Goal: Entertainment & Leisure: Consume media (video, audio)

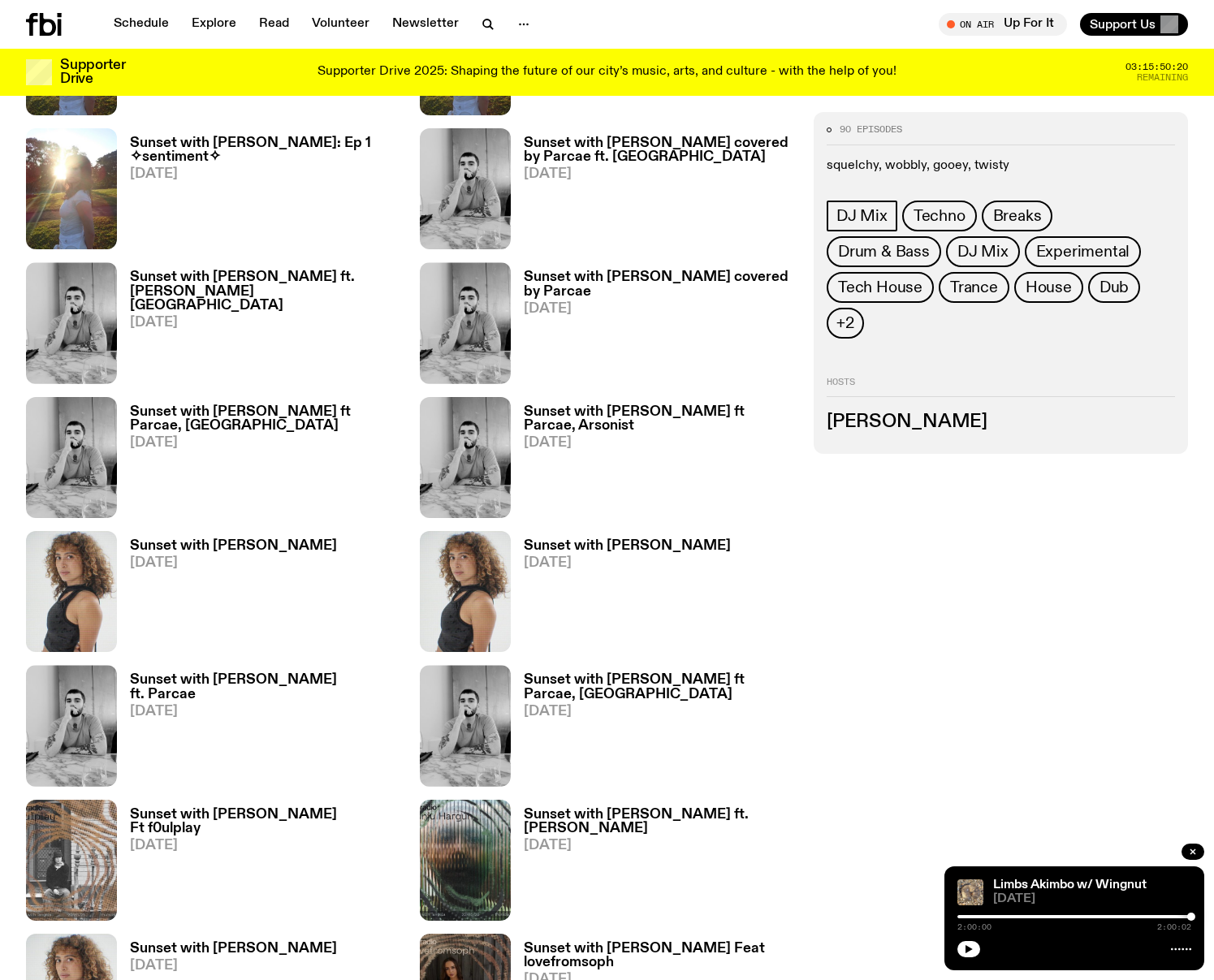
scroll to position [1238, 0]
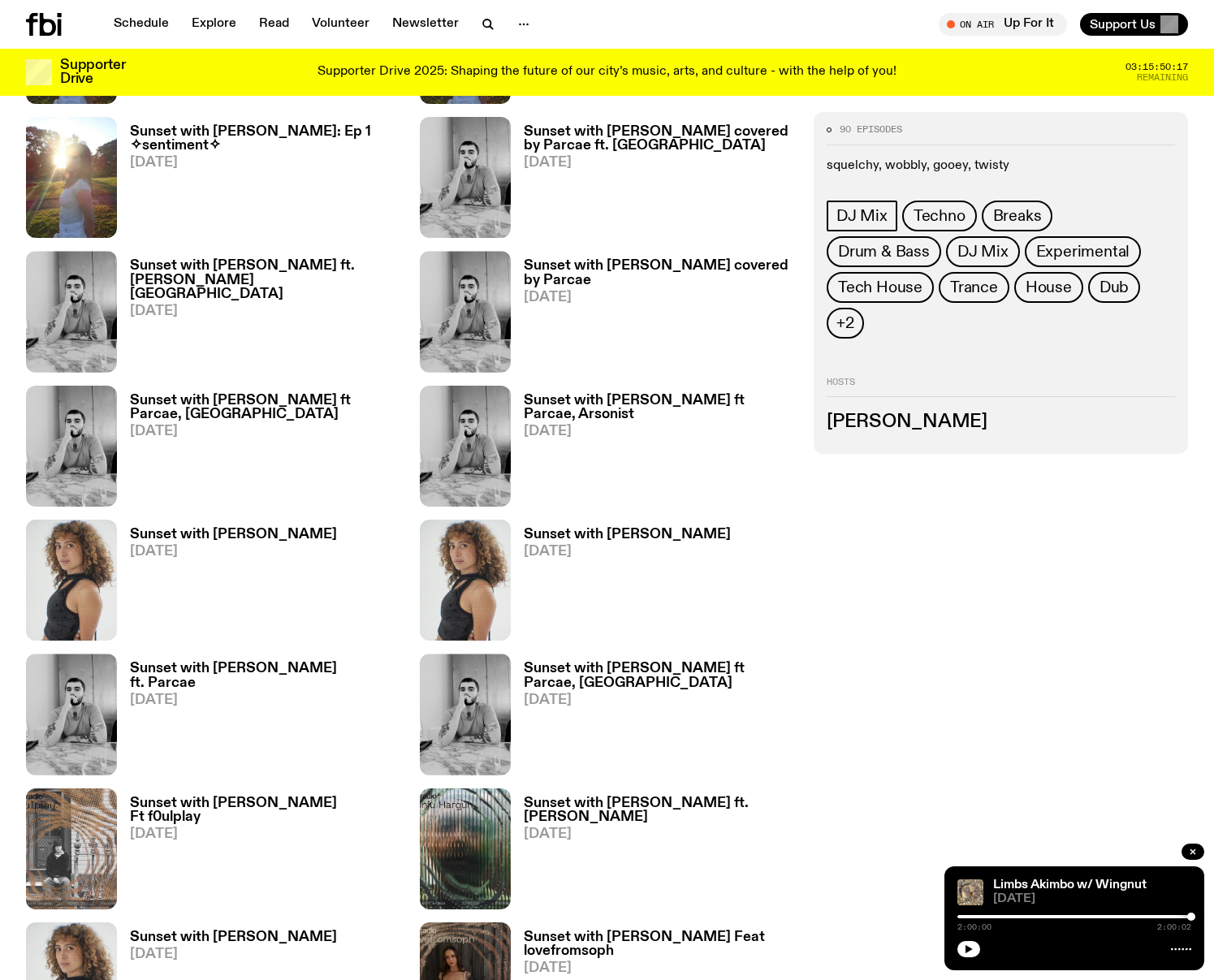
click at [574, 536] on h3 "Sunset with [PERSON_NAME]" at bounding box center [627, 534] width 207 height 14
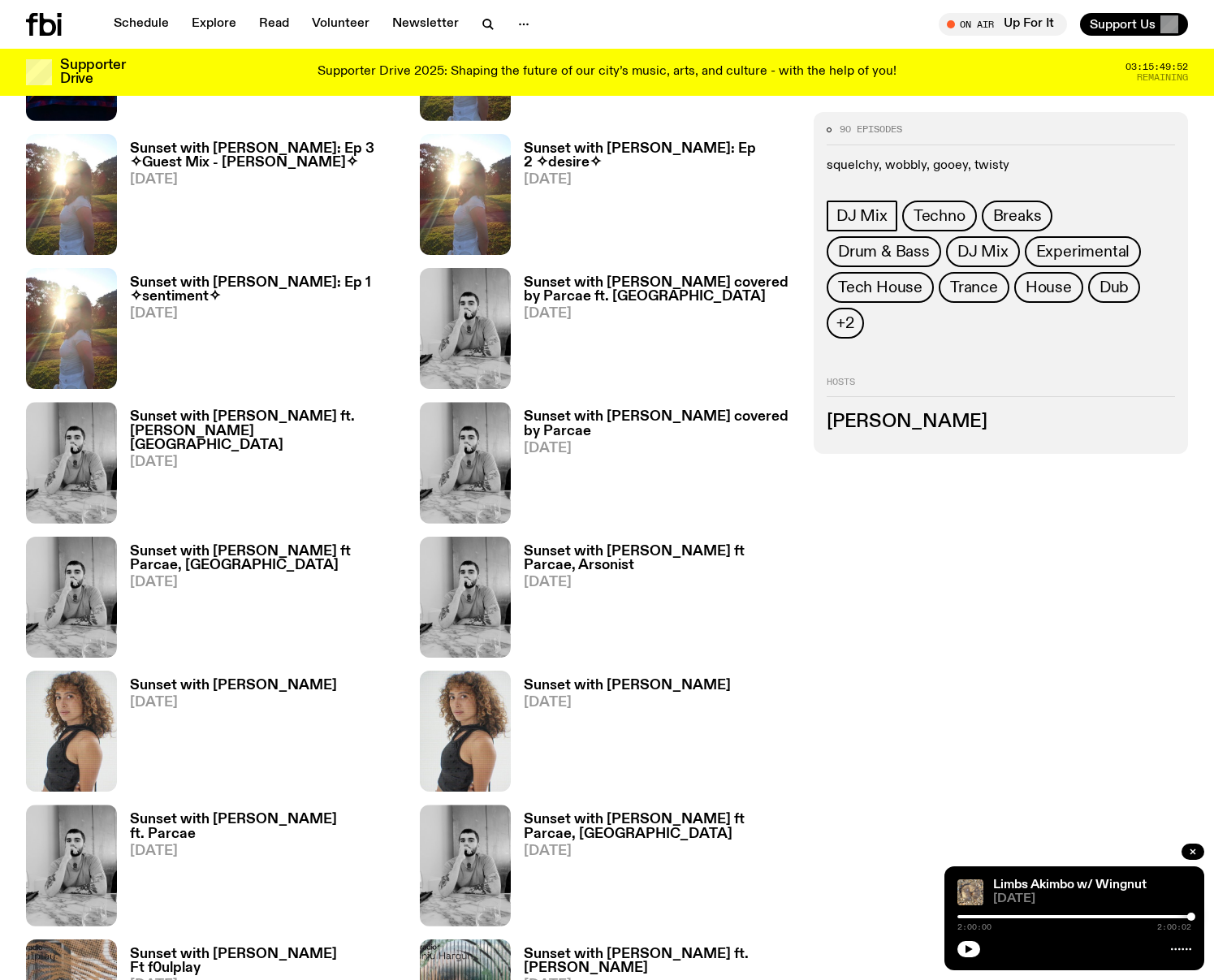
scroll to position [1135, 0]
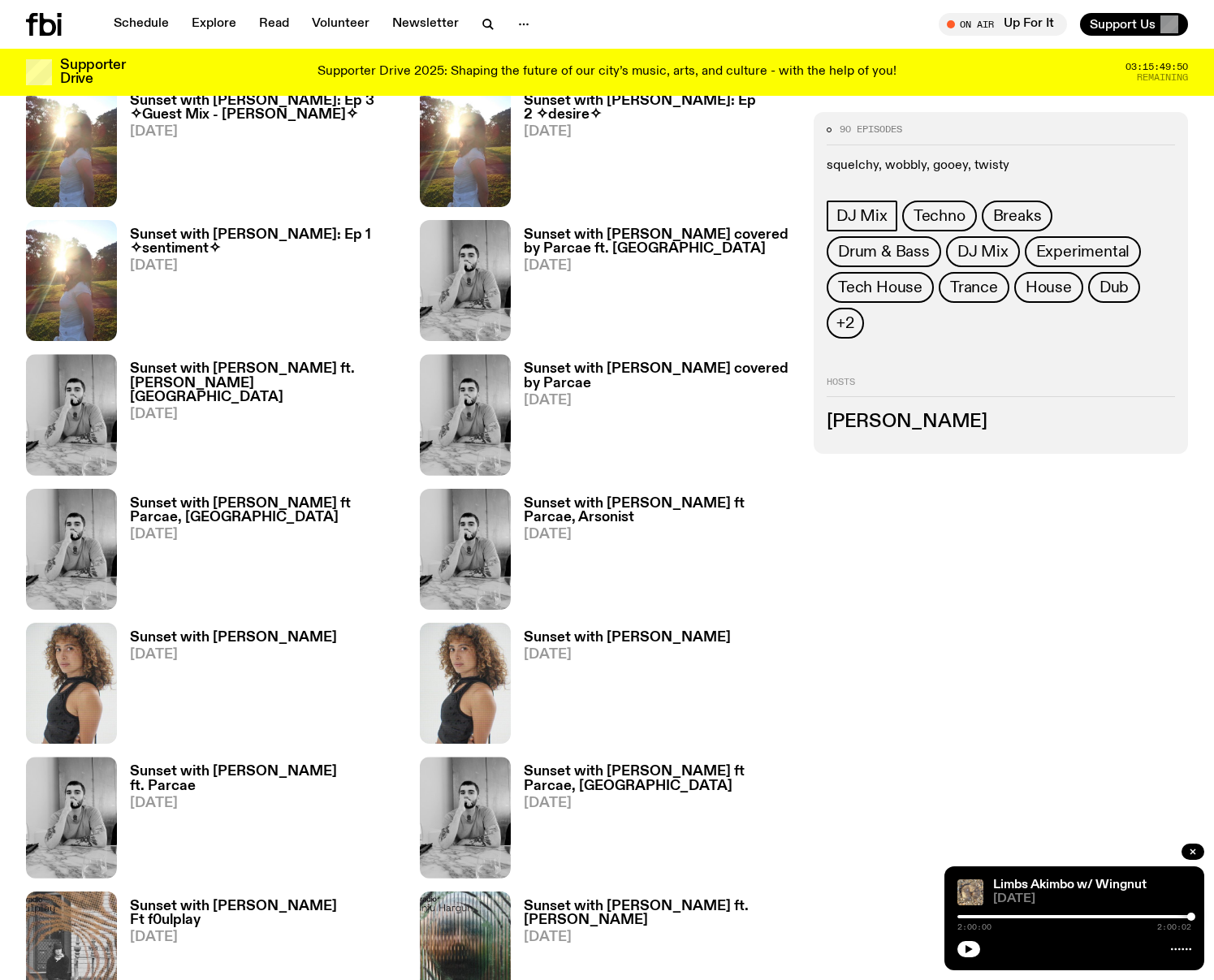
click at [555, 637] on h3 "Sunset with [PERSON_NAME]" at bounding box center [627, 638] width 207 height 14
click at [198, 631] on h3 "Sunset with [PERSON_NAME]" at bounding box center [234, 638] width 207 height 14
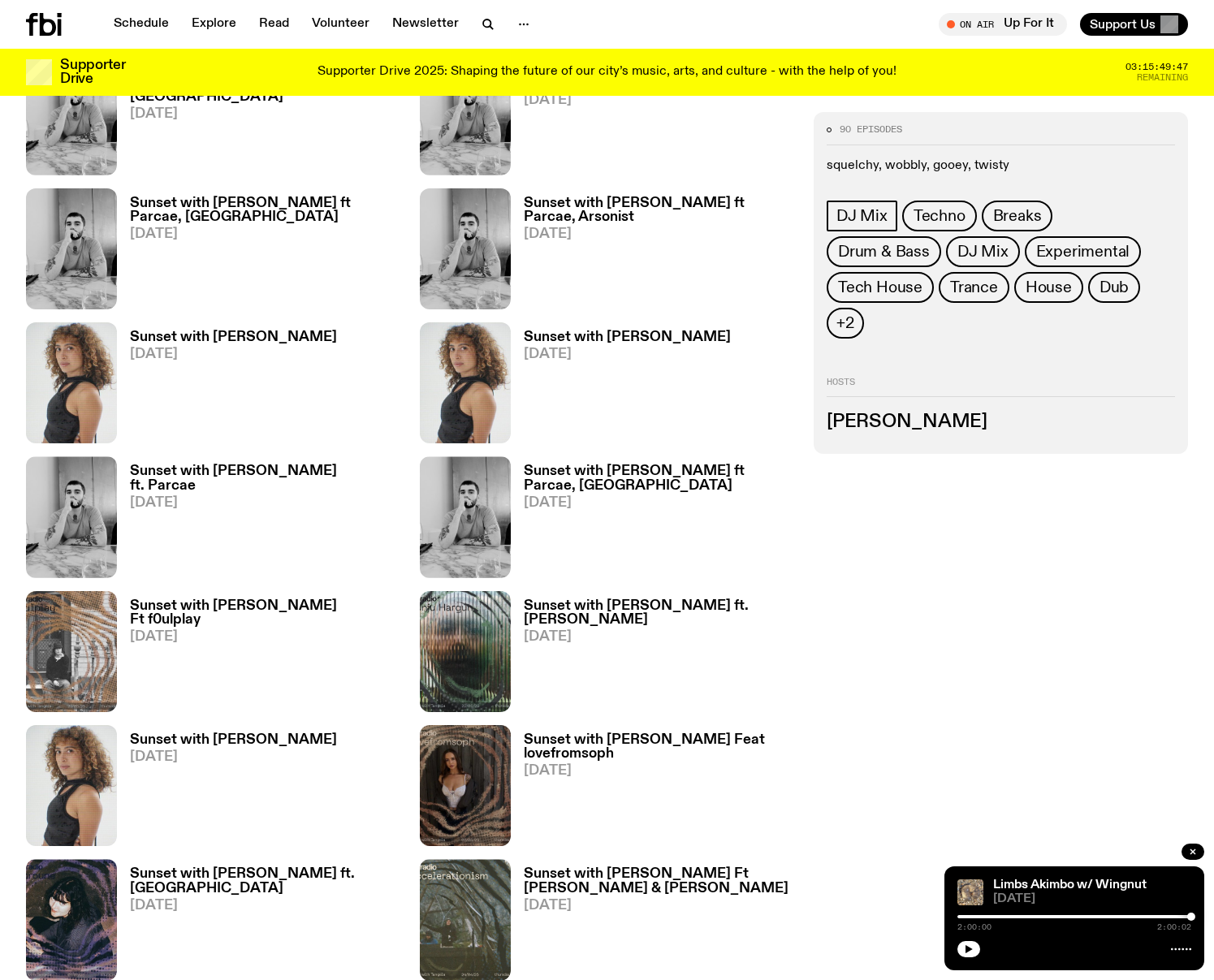
scroll to position [1432, 0]
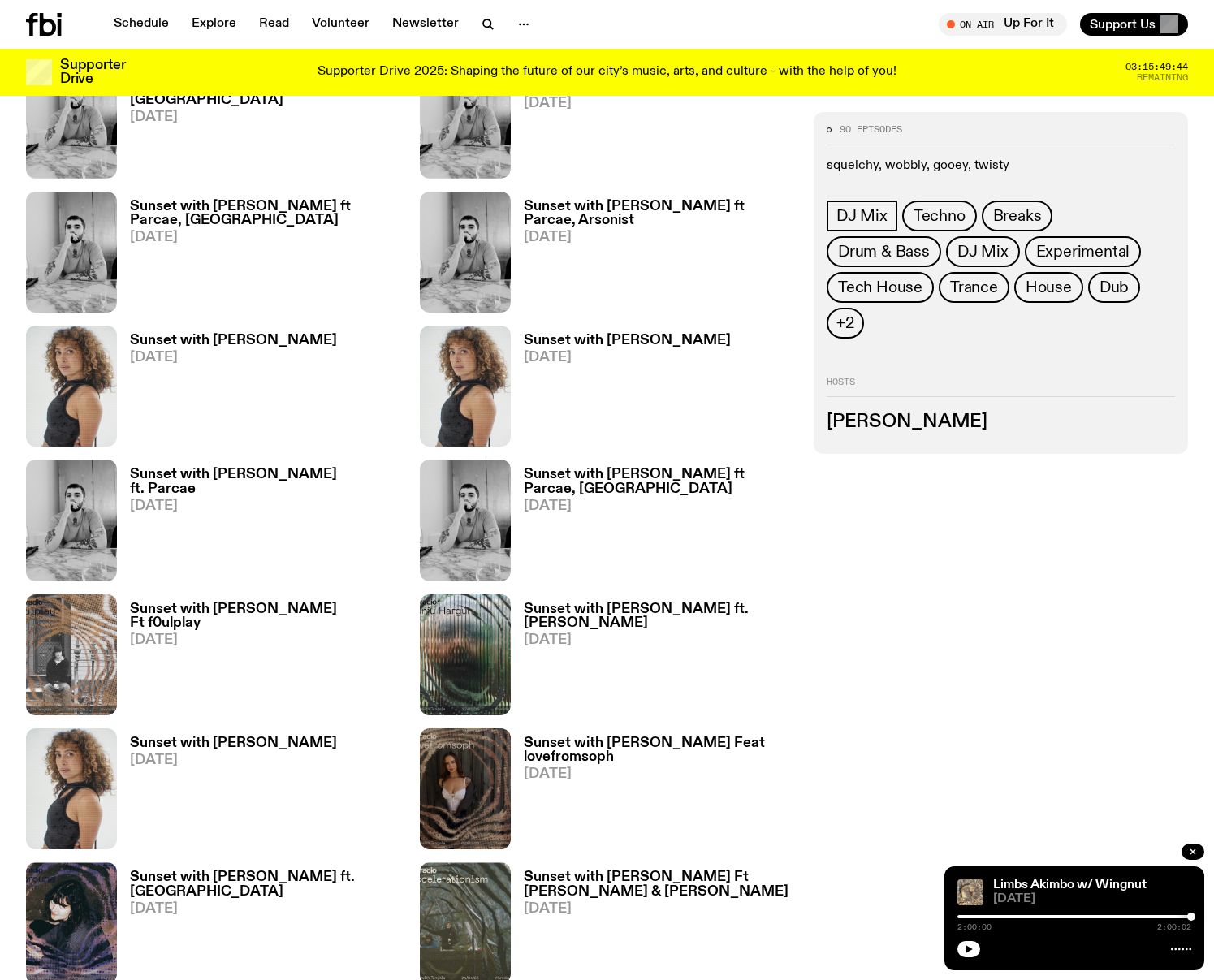
click at [206, 744] on h3 "Sunset with [PERSON_NAME]" at bounding box center [234, 743] width 207 height 14
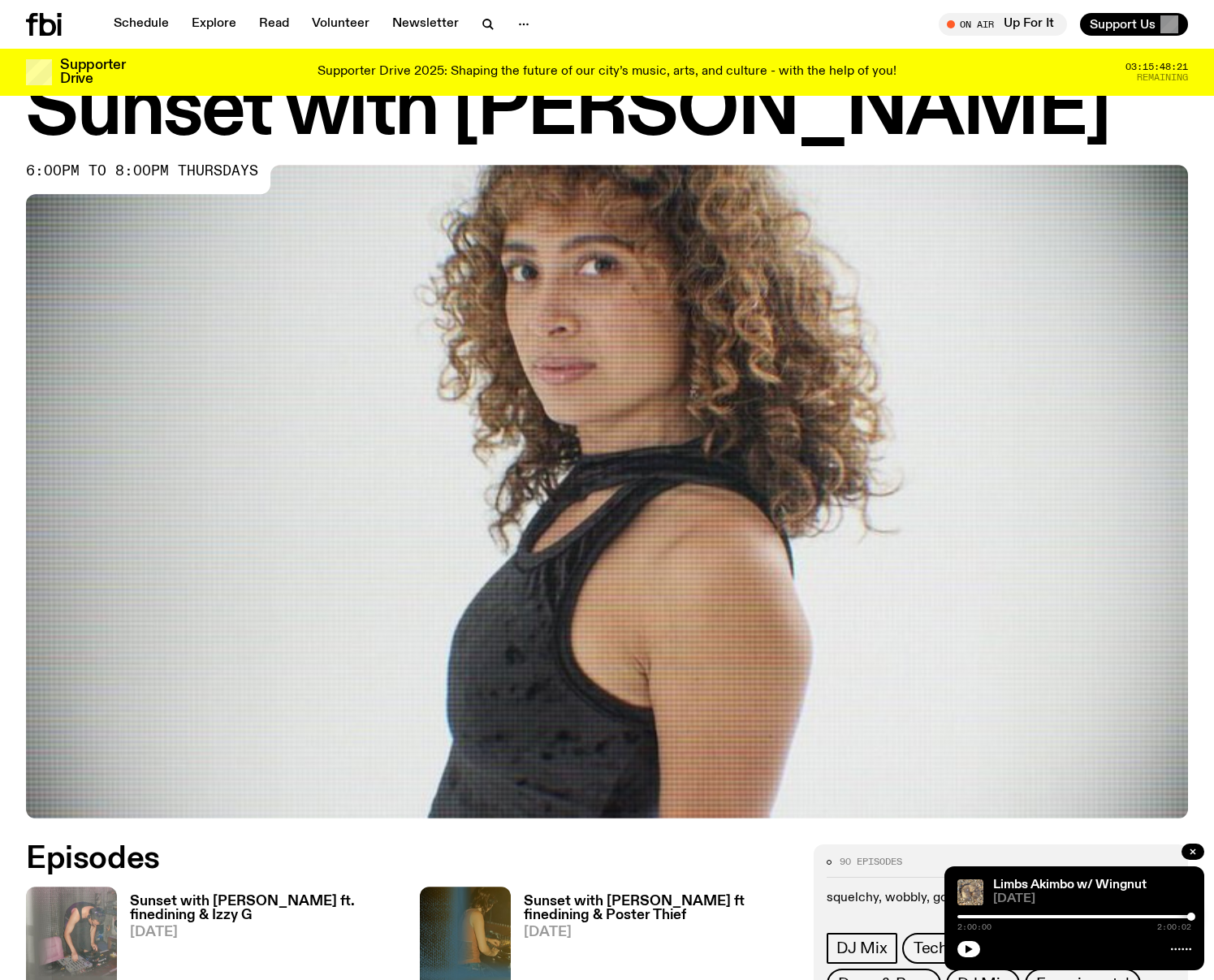
scroll to position [2, 0]
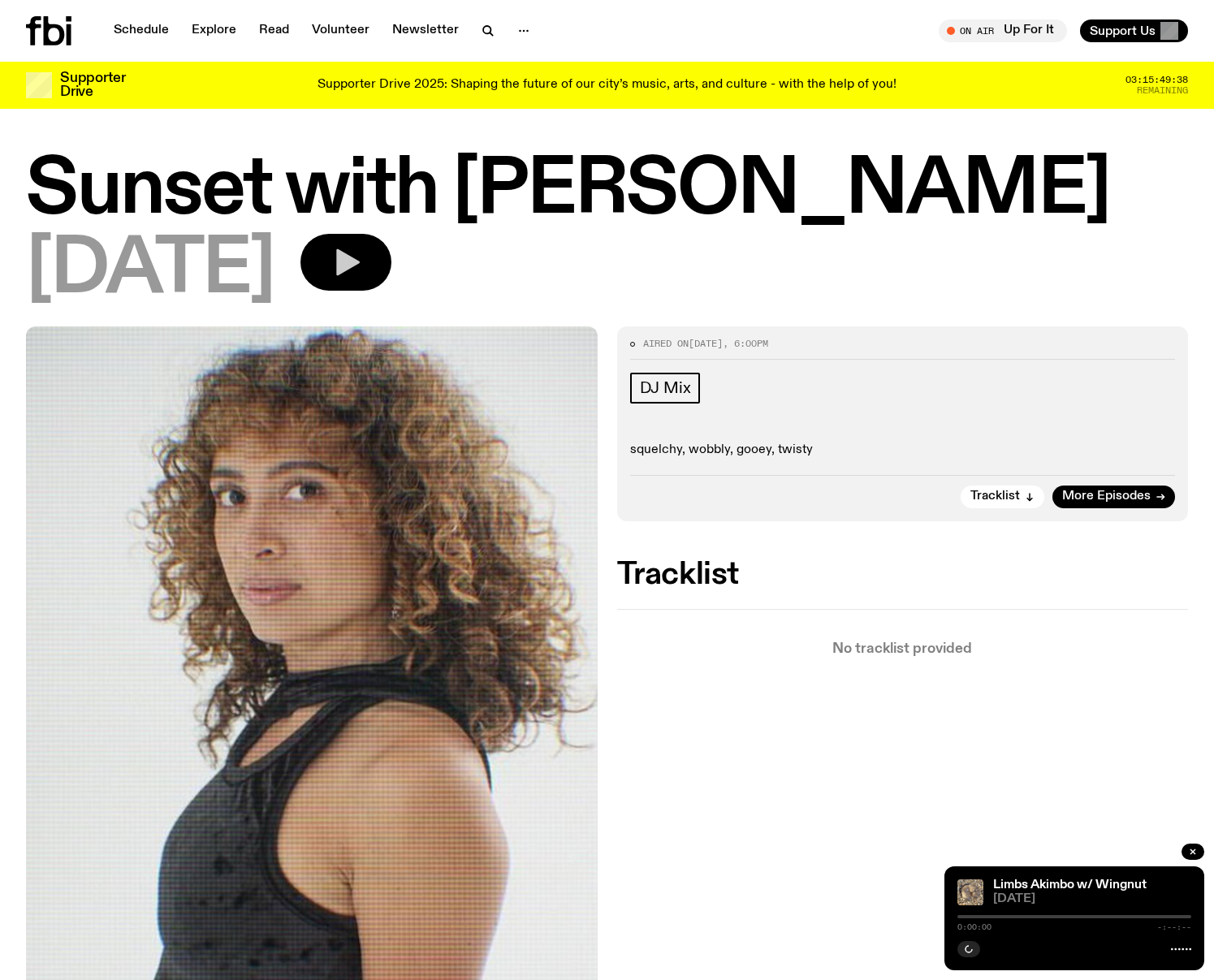
click at [360, 271] on icon "button" at bounding box center [348, 262] width 24 height 27
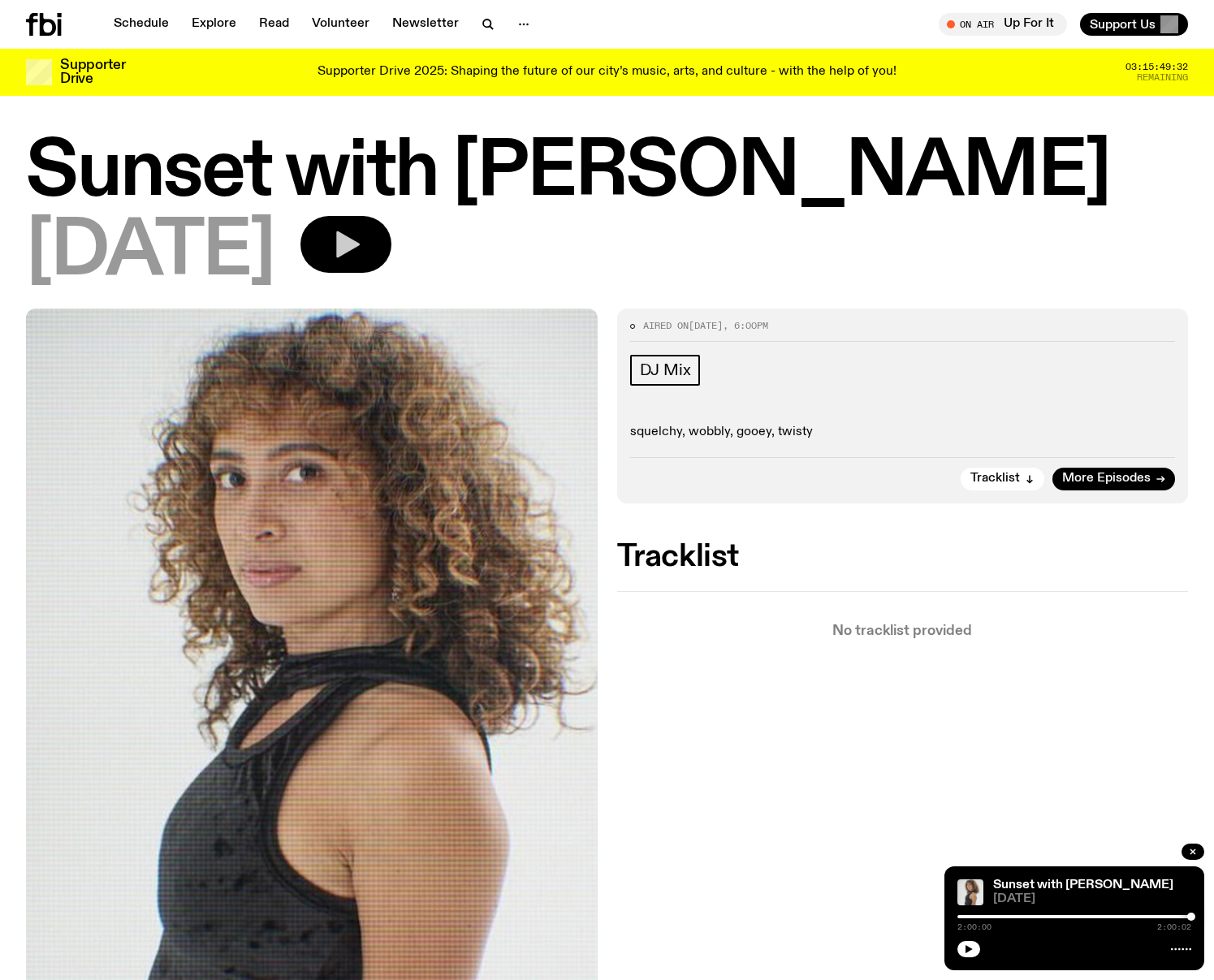
scroll to position [6, 0]
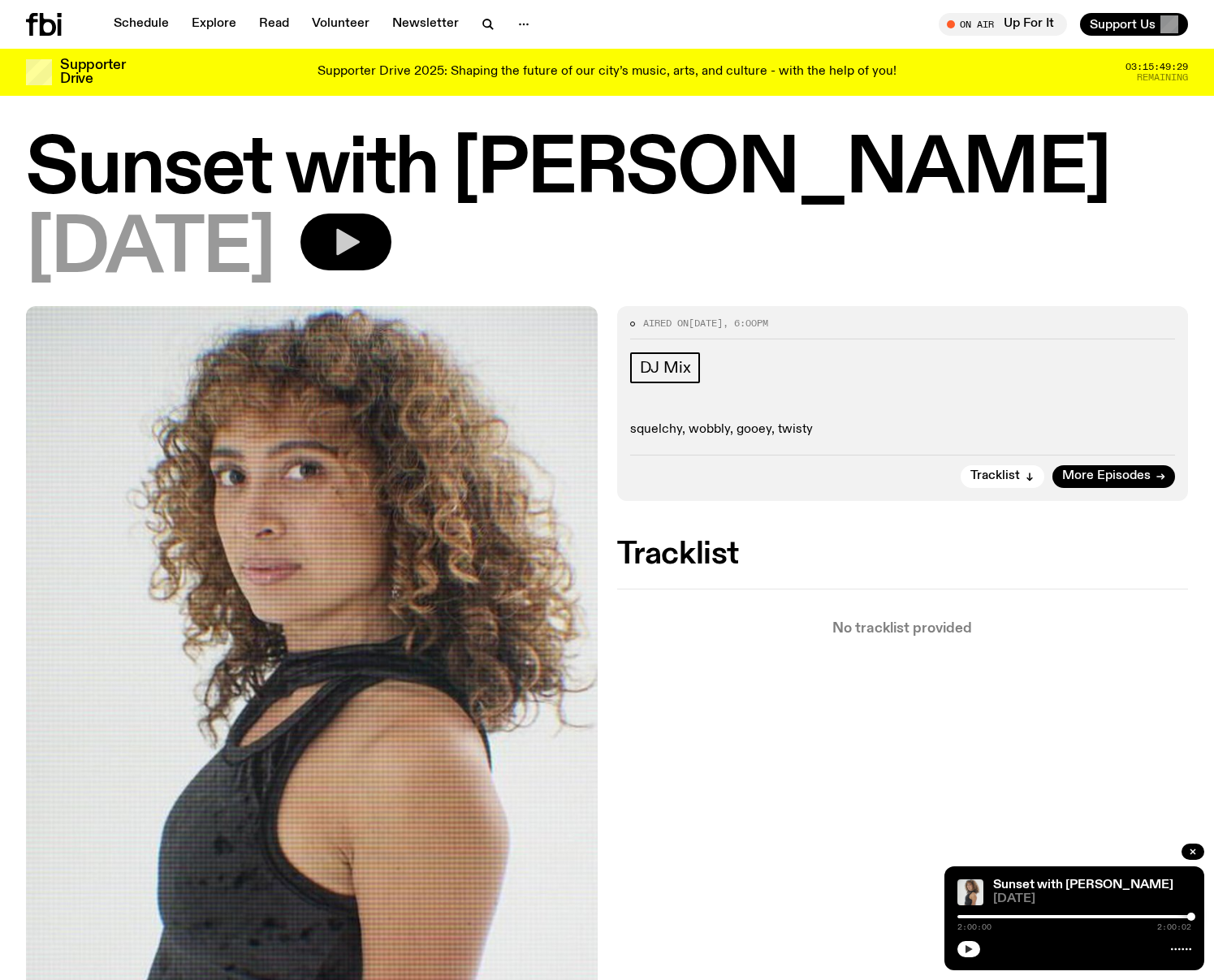
click at [967, 950] on icon "button" at bounding box center [969, 948] width 8 height 8
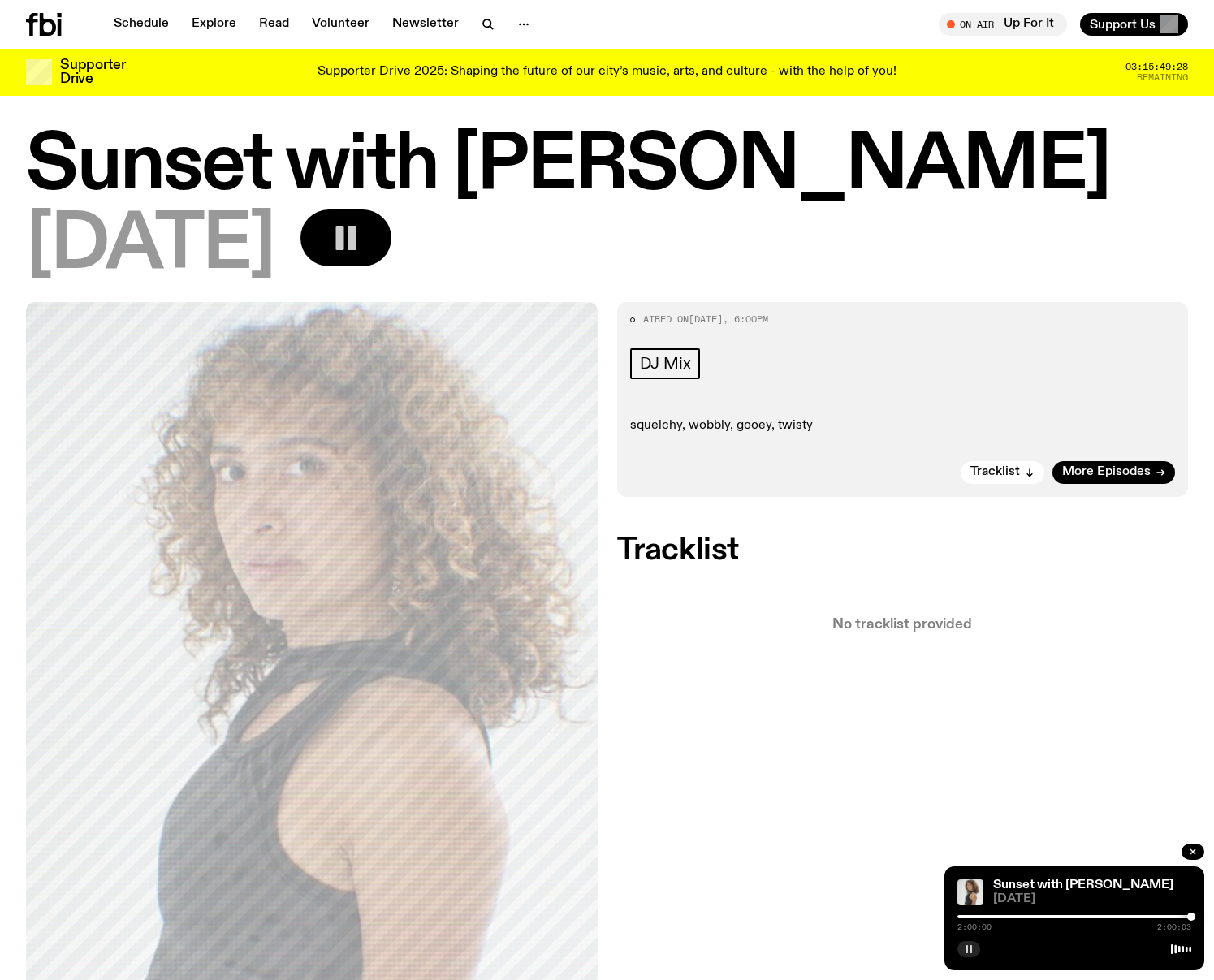
click at [974, 918] on div at bounding box center [1074, 917] width 234 height 3
click at [979, 918] on div at bounding box center [978, 916] width 8 height 8
drag, startPoint x: 980, startPoint y: 918, endPoint x: 991, endPoint y: 918, distance: 11.0
click at [991, 918] on div at bounding box center [989, 916] width 8 height 8
click at [997, 917] on div at bounding box center [995, 916] width 8 height 8
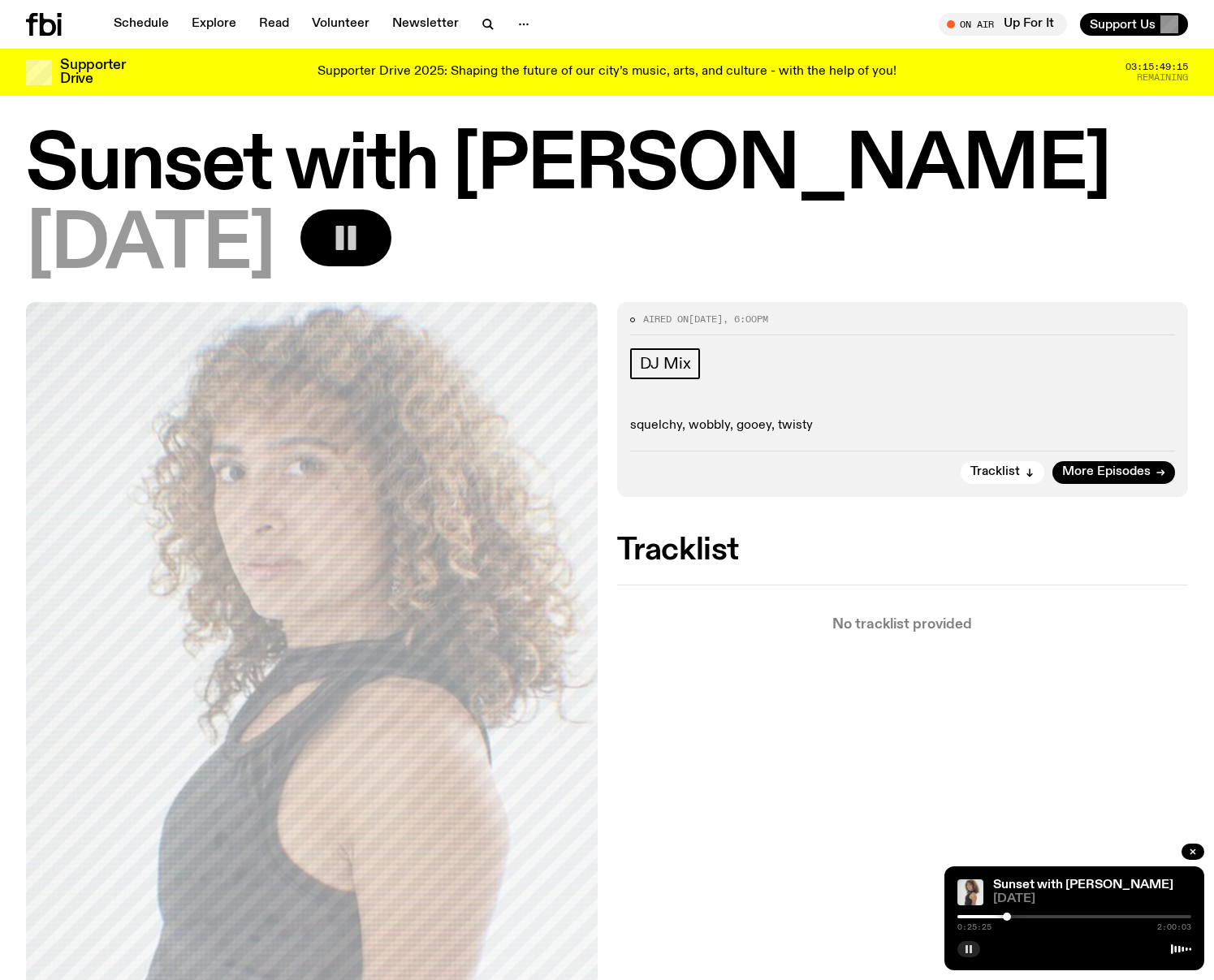
drag, startPoint x: 997, startPoint y: 917, endPoint x: 1007, endPoint y: 915, distance: 10.2
click at [1007, 915] on div at bounding box center [1007, 916] width 8 height 8
click at [1014, 915] on div at bounding box center [1013, 916] width 8 height 8
click at [1017, 915] on div at bounding box center [1016, 916] width 8 height 8
drag, startPoint x: 1017, startPoint y: 915, endPoint x: 1029, endPoint y: 914, distance: 12.0
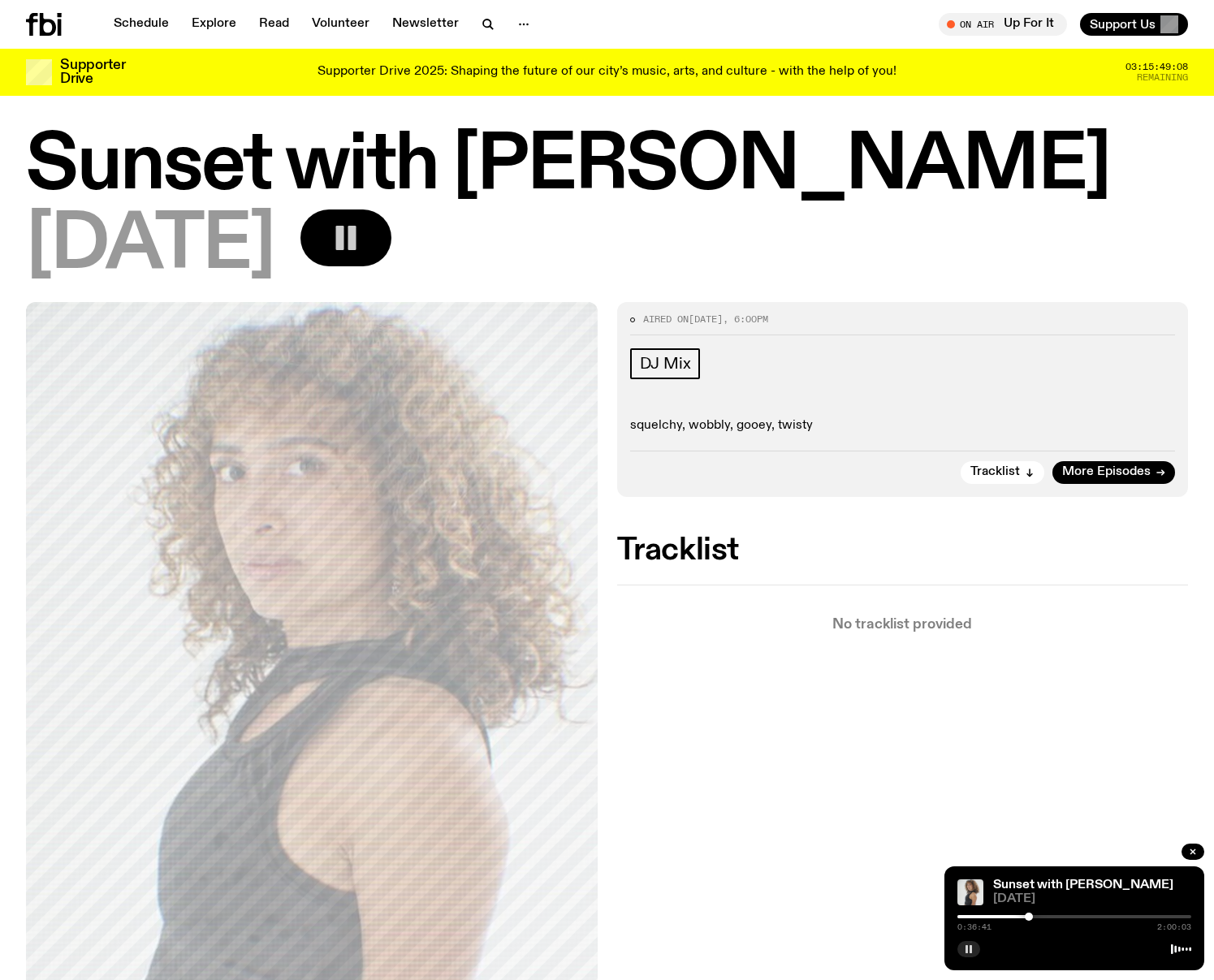
click at [1029, 914] on div at bounding box center [1028, 916] width 8 height 8
drag, startPoint x: 1029, startPoint y: 914, endPoint x: 1041, endPoint y: 914, distance: 12.0
click at [1041, 914] on div at bounding box center [1040, 916] width 8 height 8
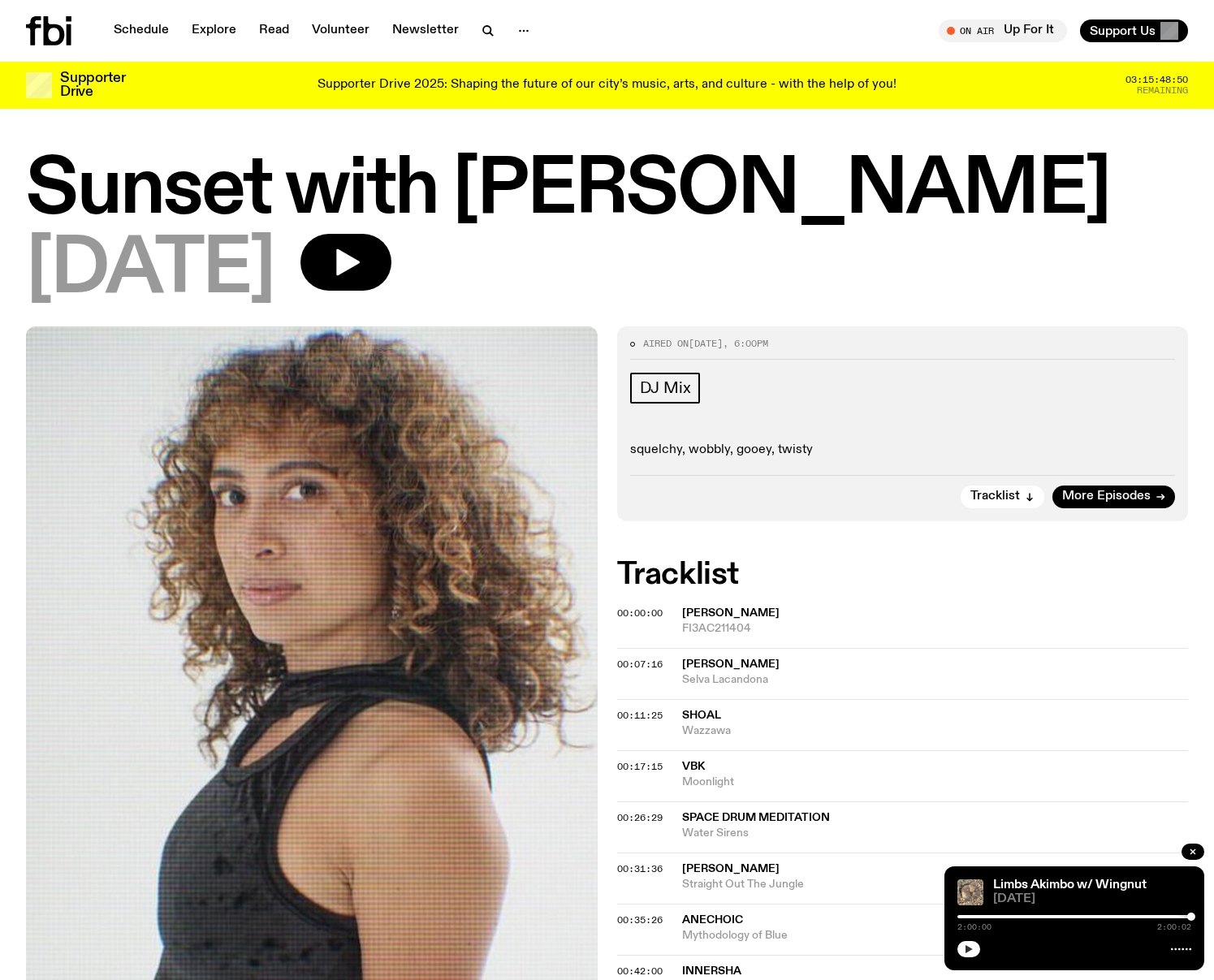
click at [974, 947] on button "button" at bounding box center [968, 948] width 23 height 16
click at [361, 253] on button "button" at bounding box center [346, 262] width 91 height 56
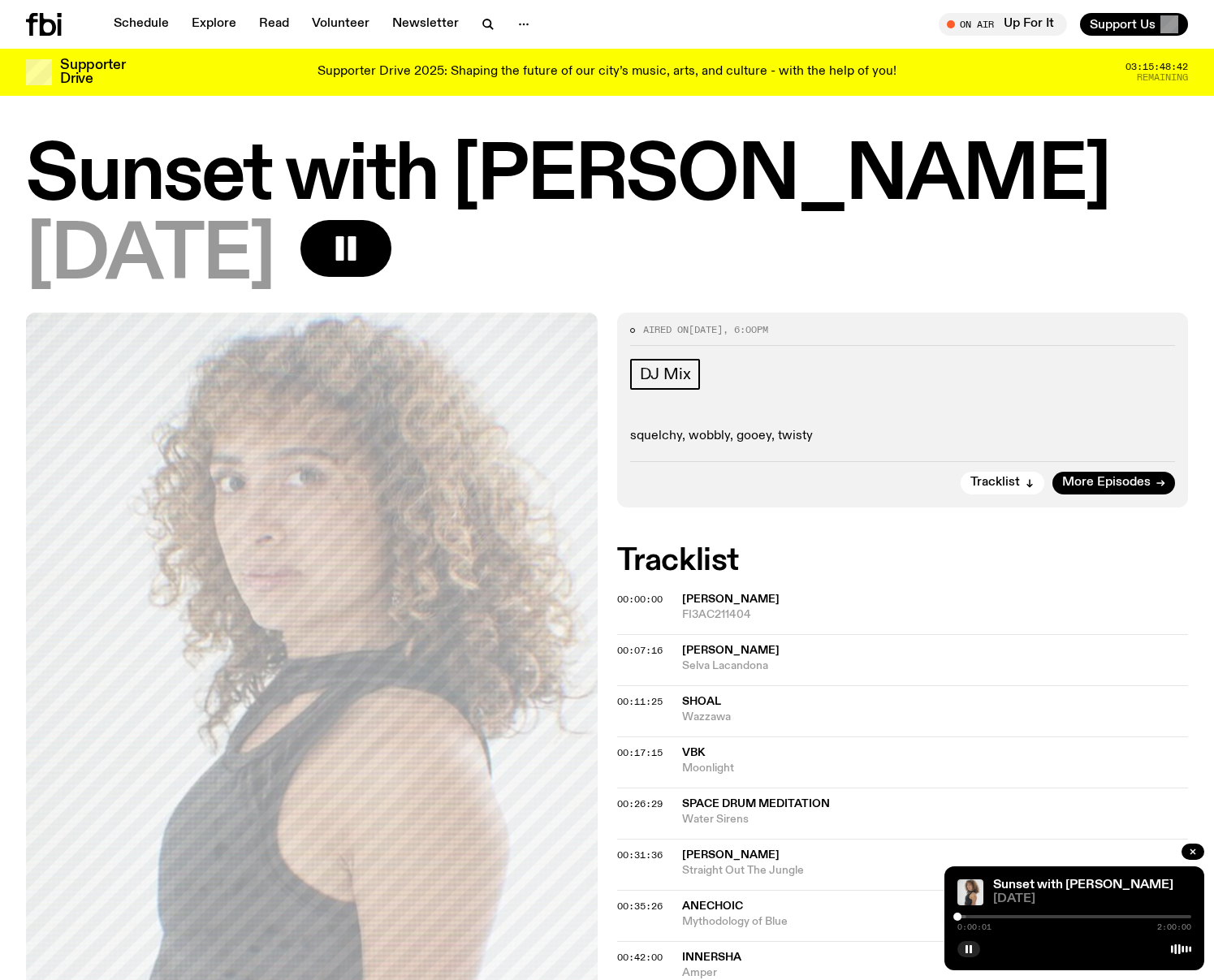
drag, startPoint x: 963, startPoint y: 917, endPoint x: 973, endPoint y: 917, distance: 10.0
click at [973, 917] on div at bounding box center [1074, 917] width 234 height 3
drag, startPoint x: 973, startPoint y: 917, endPoint x: 964, endPoint y: 918, distance: 9.1
click at [964, 918] on div at bounding box center [963, 916] width 8 height 8
drag, startPoint x: 964, startPoint y: 918, endPoint x: 977, endPoint y: 917, distance: 13.0
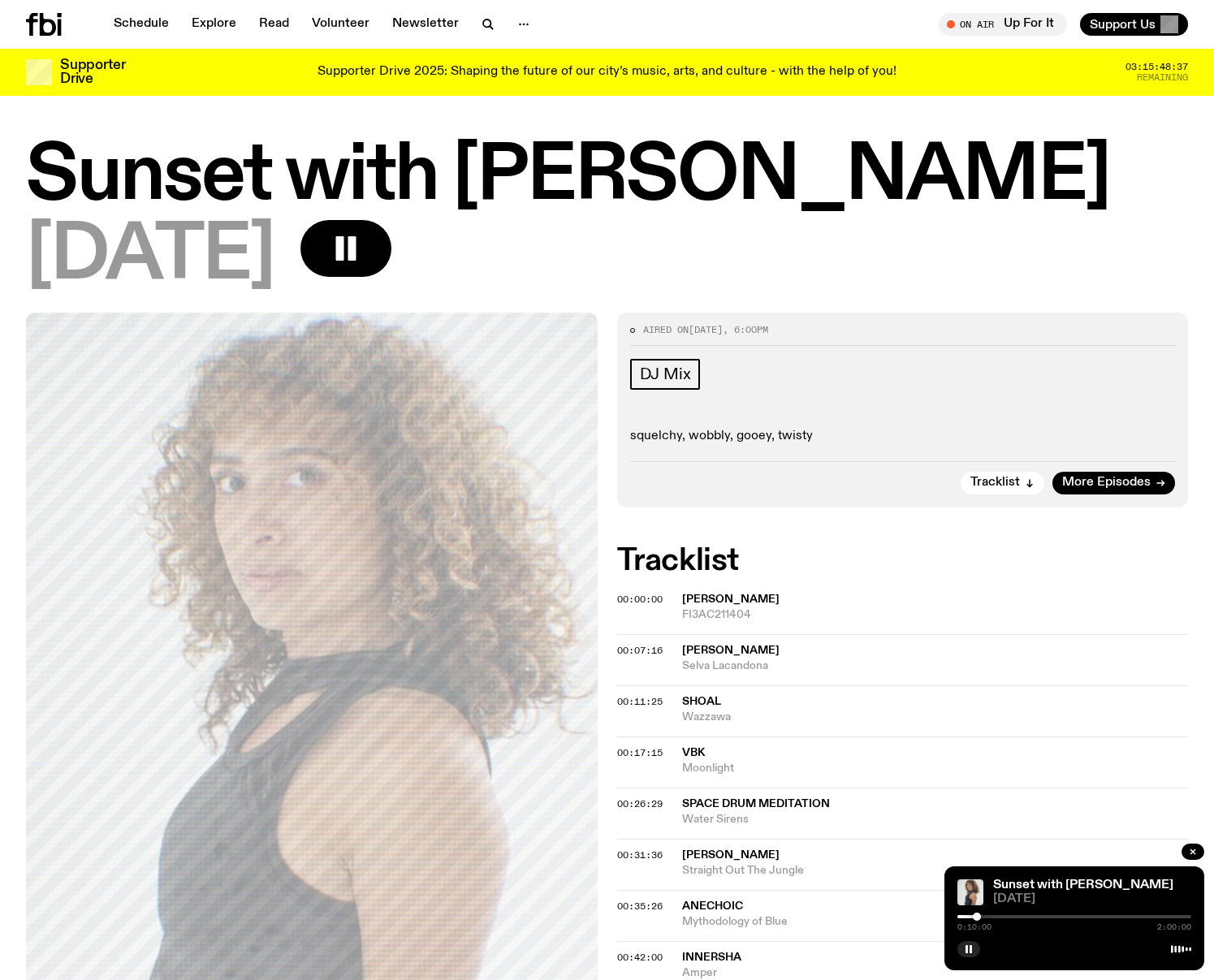
click at [977, 917] on div at bounding box center [976, 916] width 8 height 8
drag, startPoint x: 977, startPoint y: 917, endPoint x: 986, endPoint y: 917, distance: 9.0
click at [986, 917] on div at bounding box center [986, 916] width 8 height 8
click at [992, 917] on div at bounding box center [992, 916] width 8 height 8
drag, startPoint x: 992, startPoint y: 917, endPoint x: 1004, endPoint y: 917, distance: 12.0
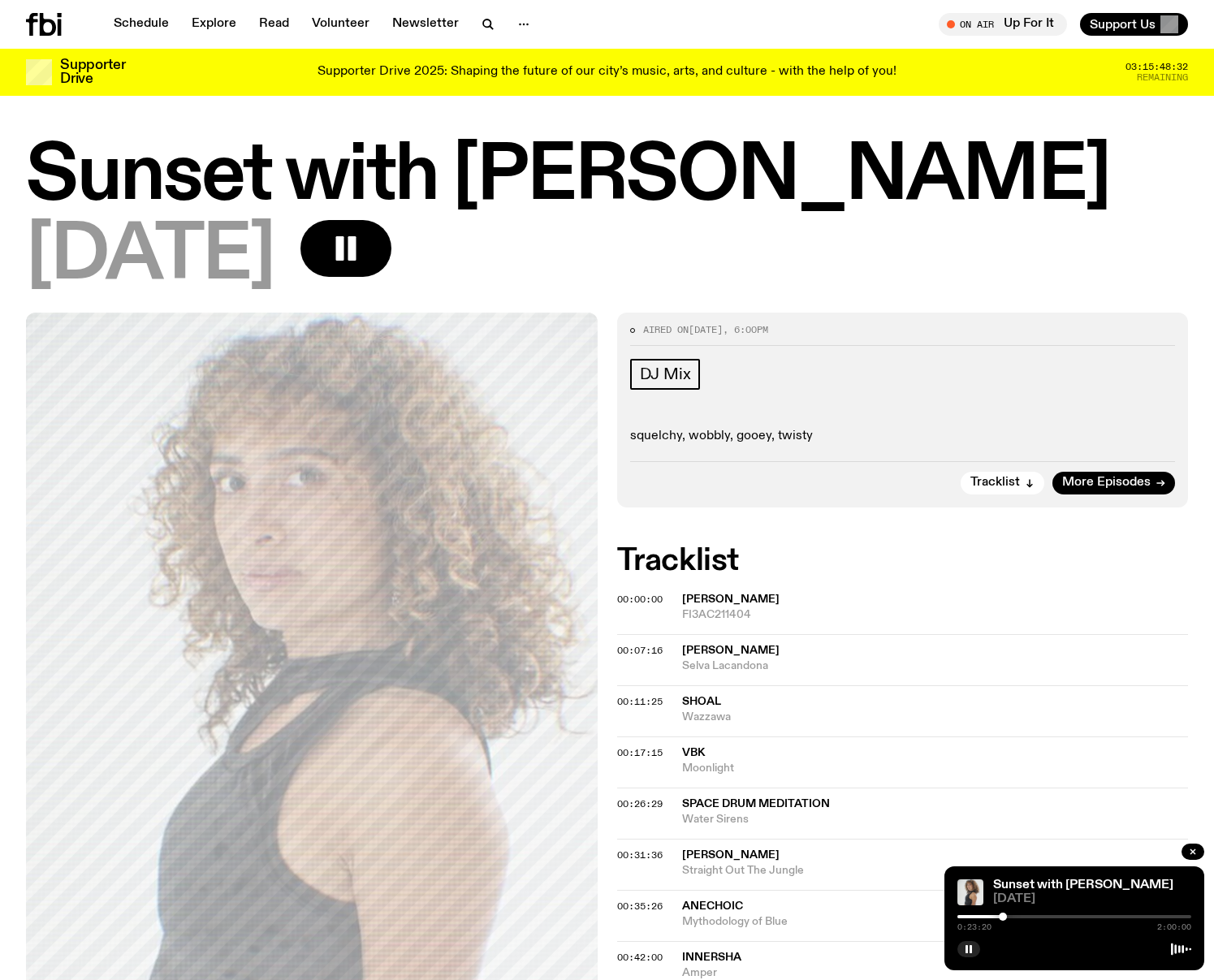
click at [1004, 917] on div at bounding box center [1003, 916] width 8 height 8
